Goal: Task Accomplishment & Management: Manage account settings

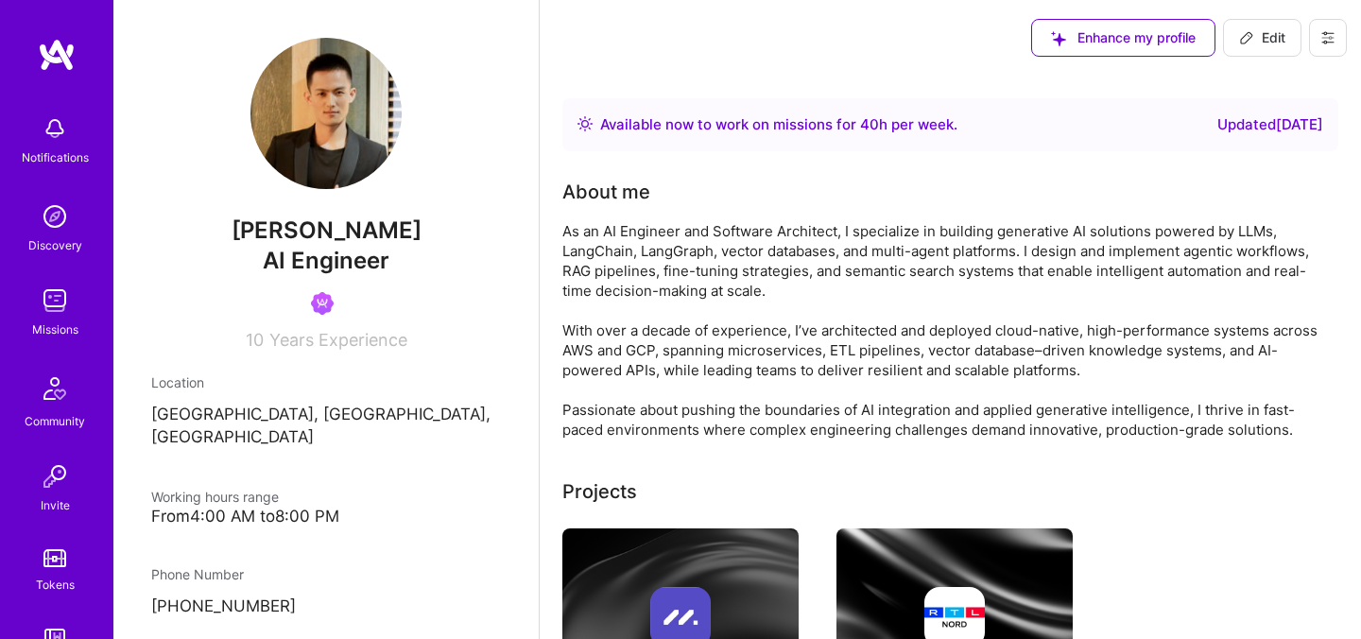
click at [1330, 41] on icon at bounding box center [1327, 37] width 15 height 15
click at [1243, 171] on button "Log Out" at bounding box center [1276, 177] width 142 height 48
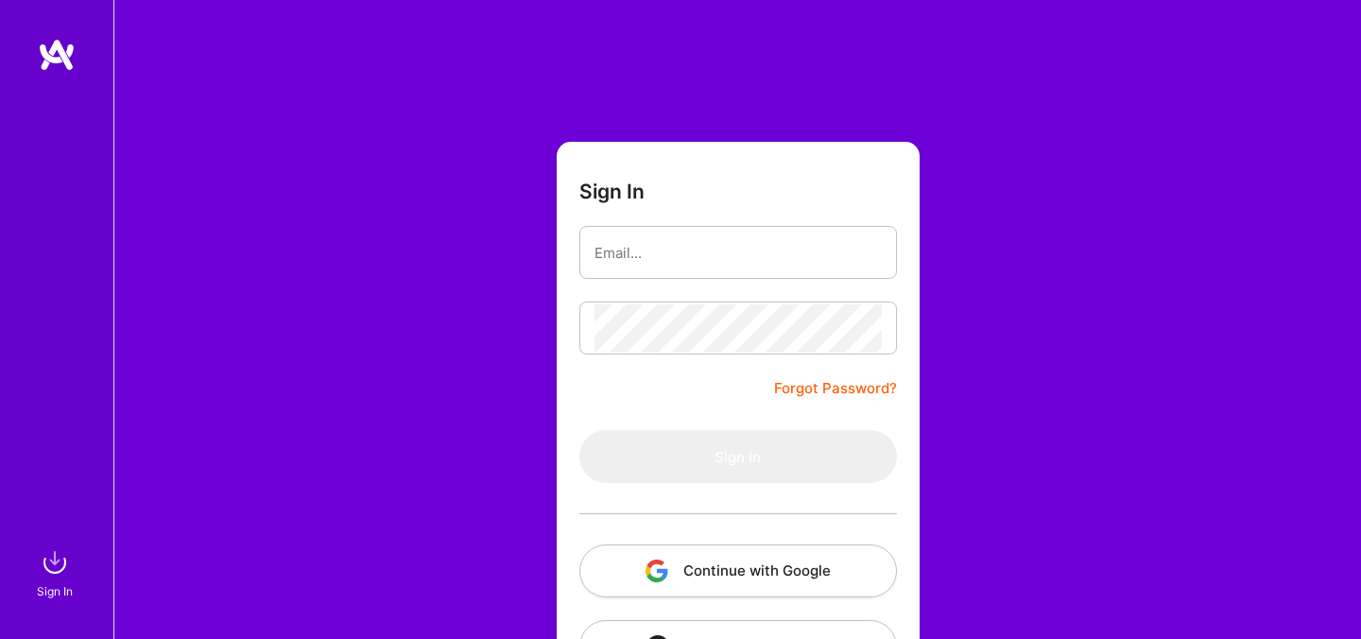
click at [685, 567] on button "Continue with Google" at bounding box center [738, 570] width 318 height 53
